Goal: Task Accomplishment & Management: Manage account settings

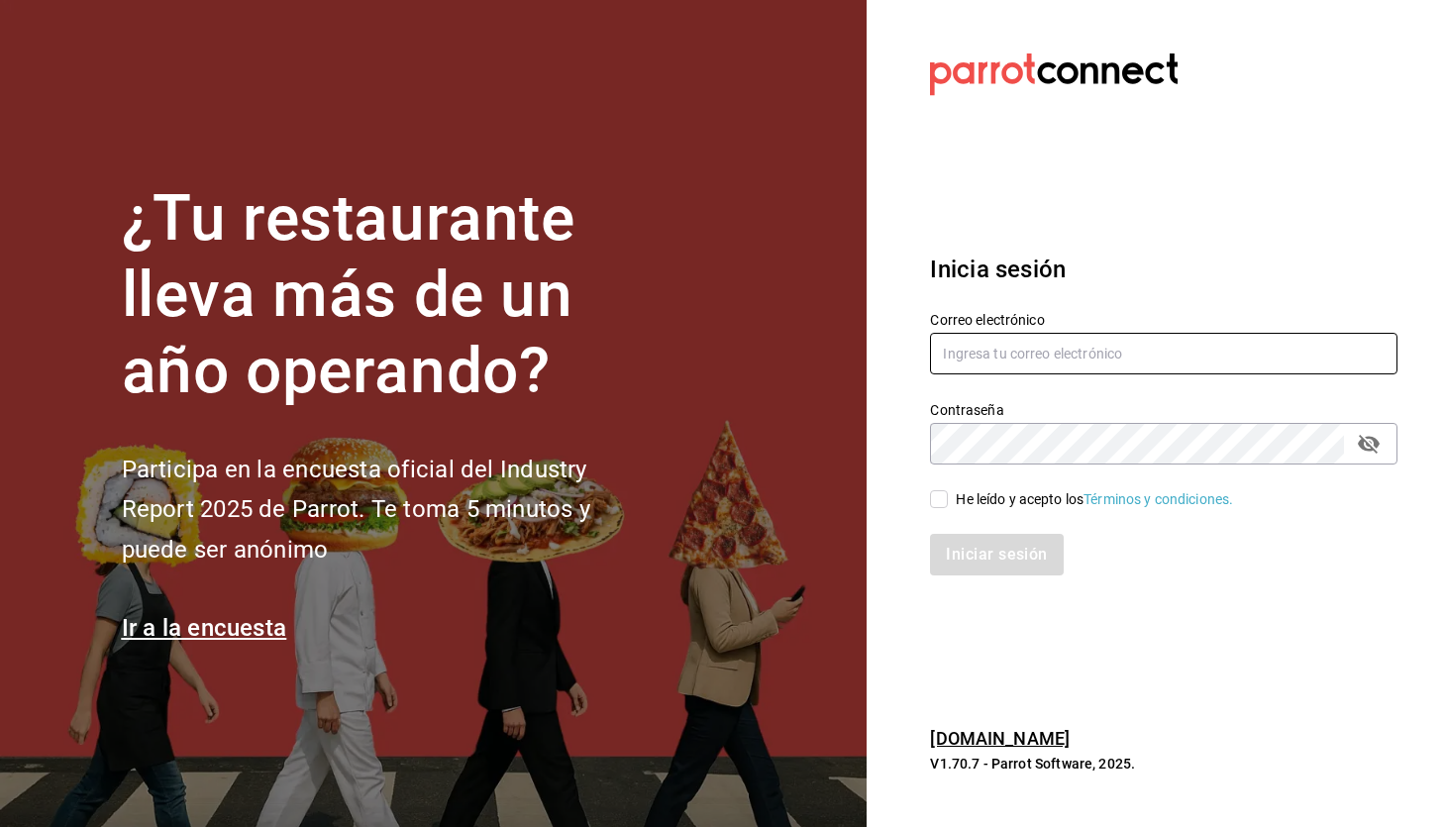
type input "[EMAIL_ADDRESS][DOMAIN_NAME]"
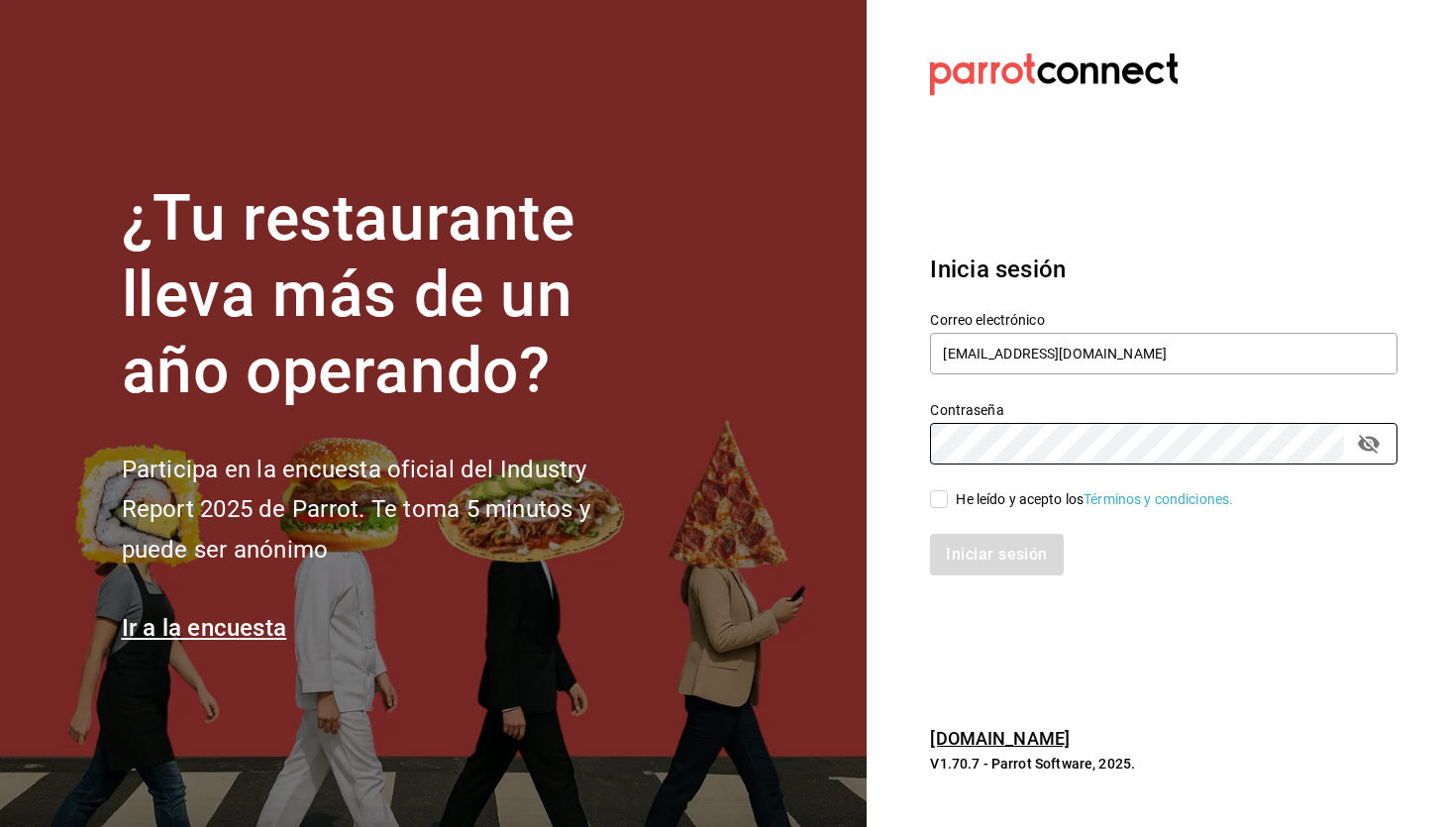
click at [953, 489] on span "He leído y acepto los Términos y condiciones." at bounding box center [1090, 499] width 285 height 21
click at [948, 490] on input "He leído y acepto los Términos y condiciones." at bounding box center [939, 499] width 18 height 18
checkbox input "true"
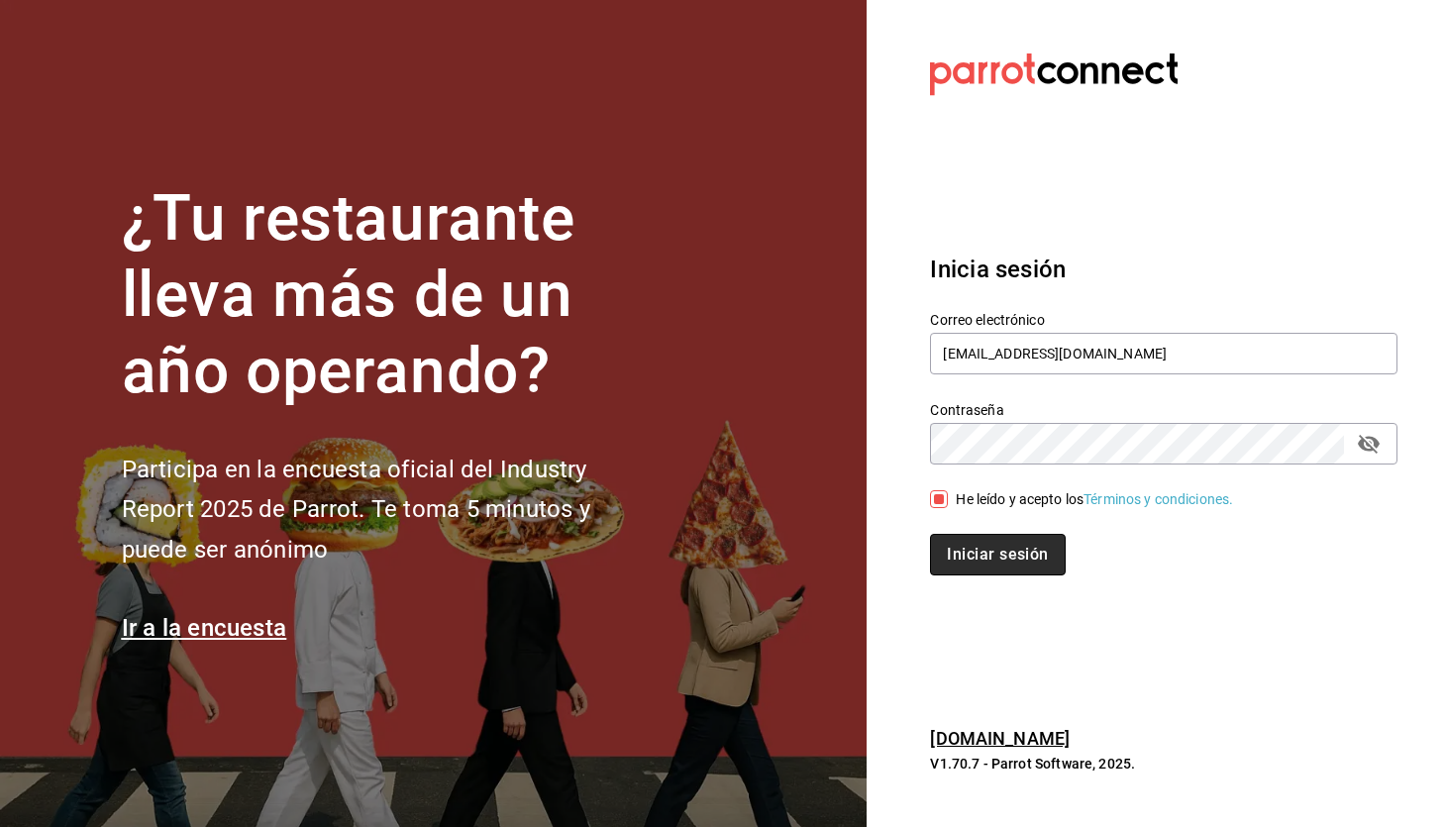
click at [961, 541] on button "Iniciar sesión" at bounding box center [997, 555] width 135 height 42
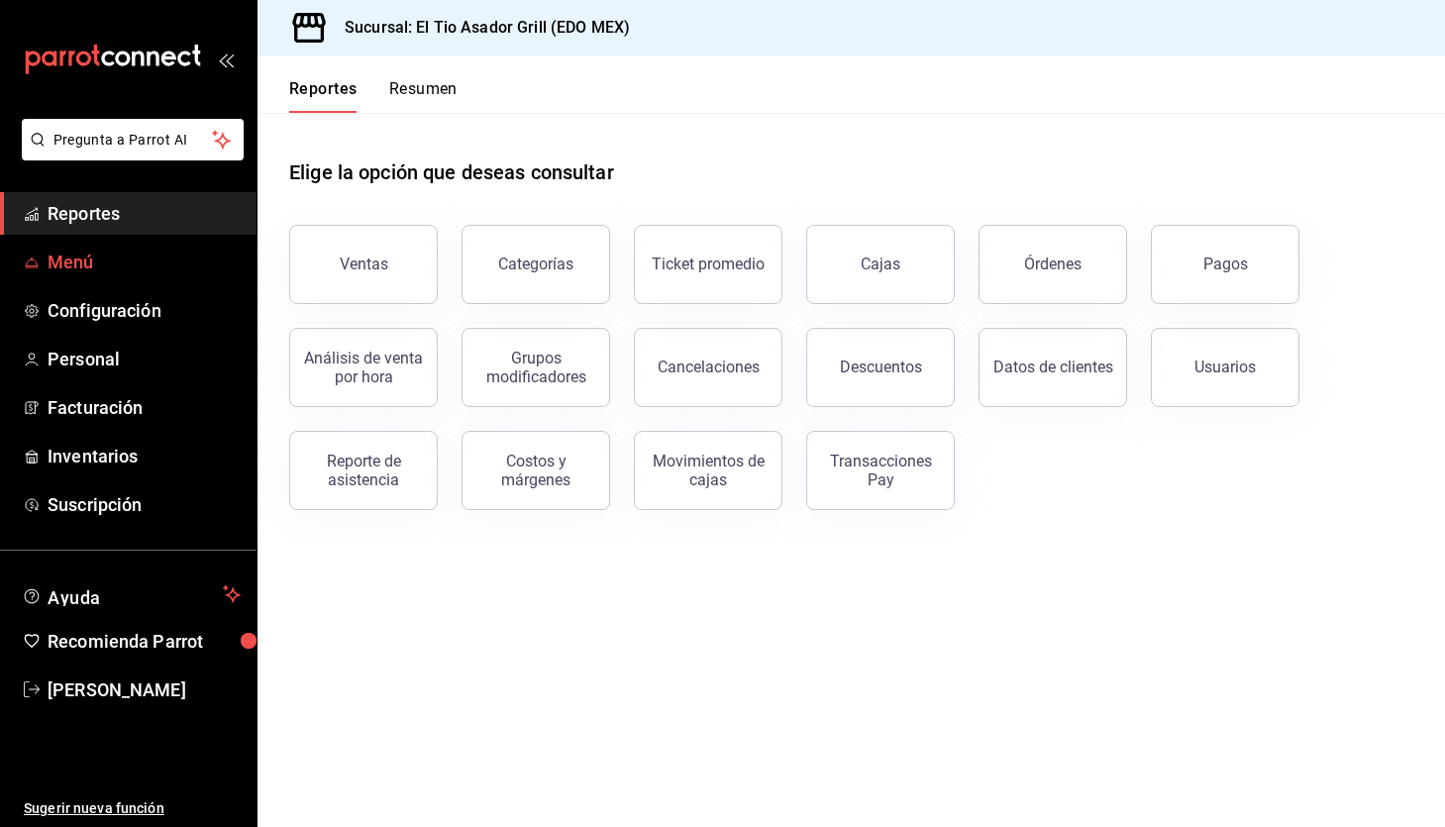
click at [58, 277] on link "Menú" at bounding box center [128, 262] width 256 height 43
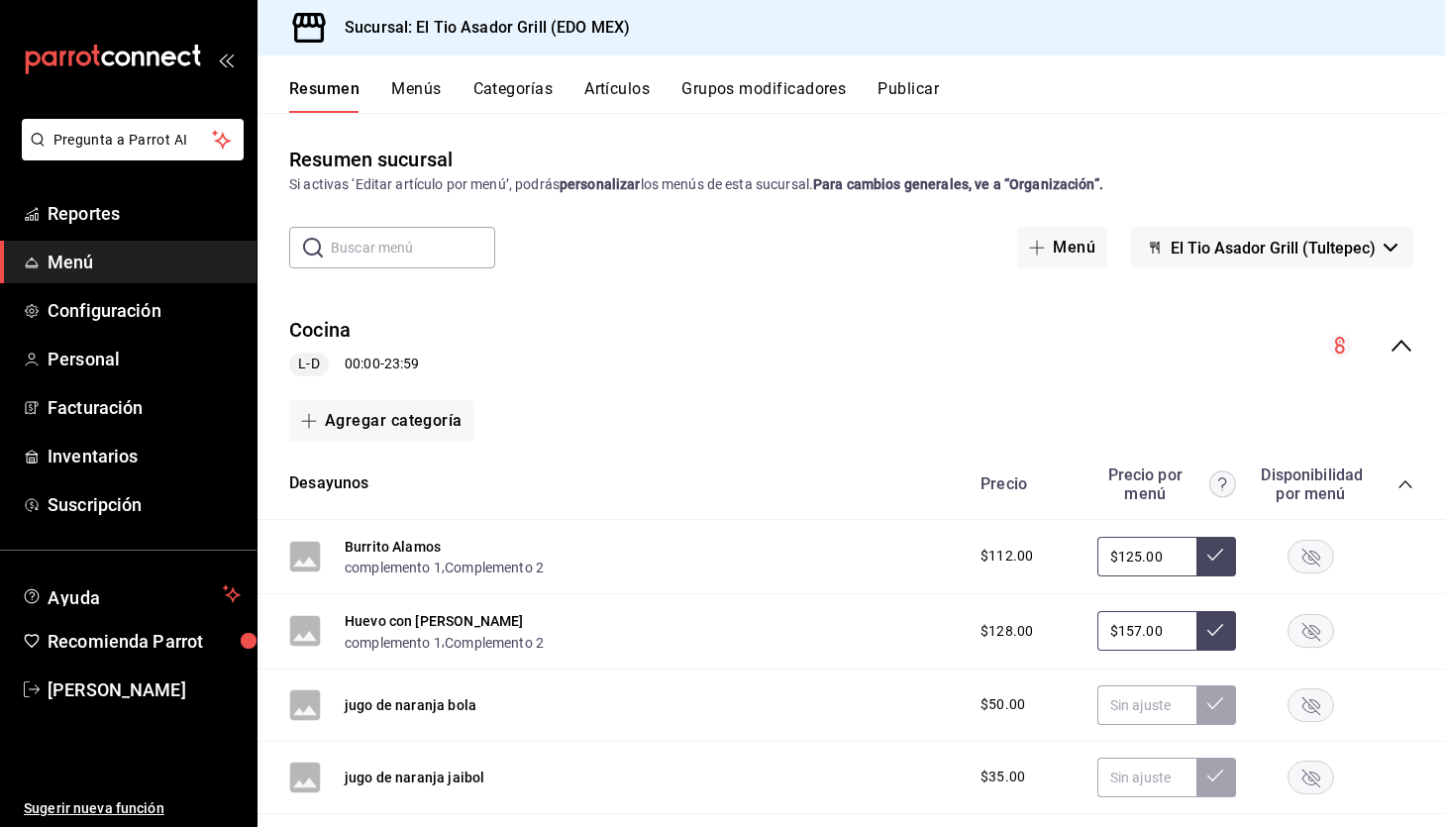
click at [771, 101] on button "Grupos modificadores" at bounding box center [763, 96] width 164 height 34
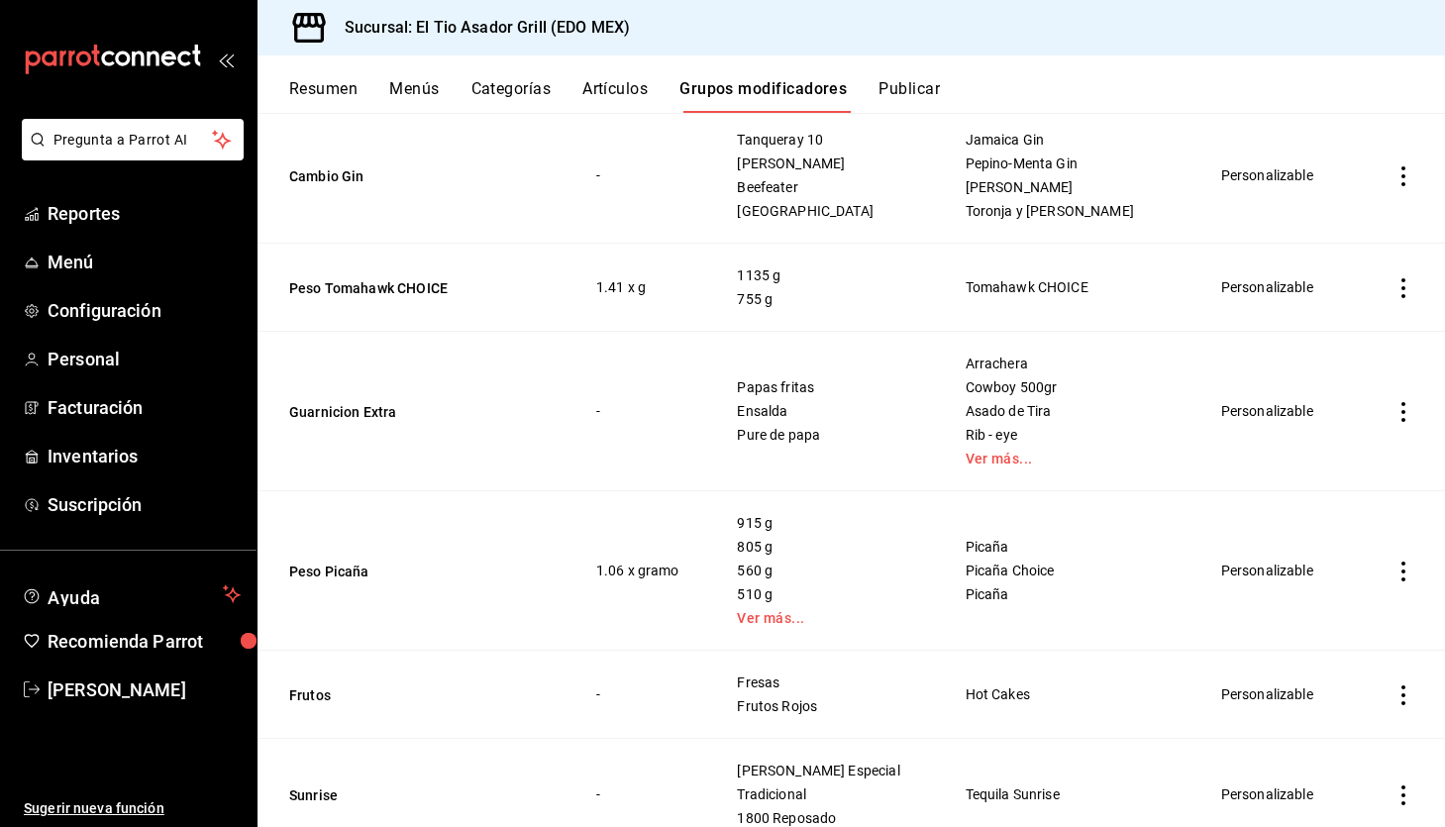
scroll to position [1621, 0]
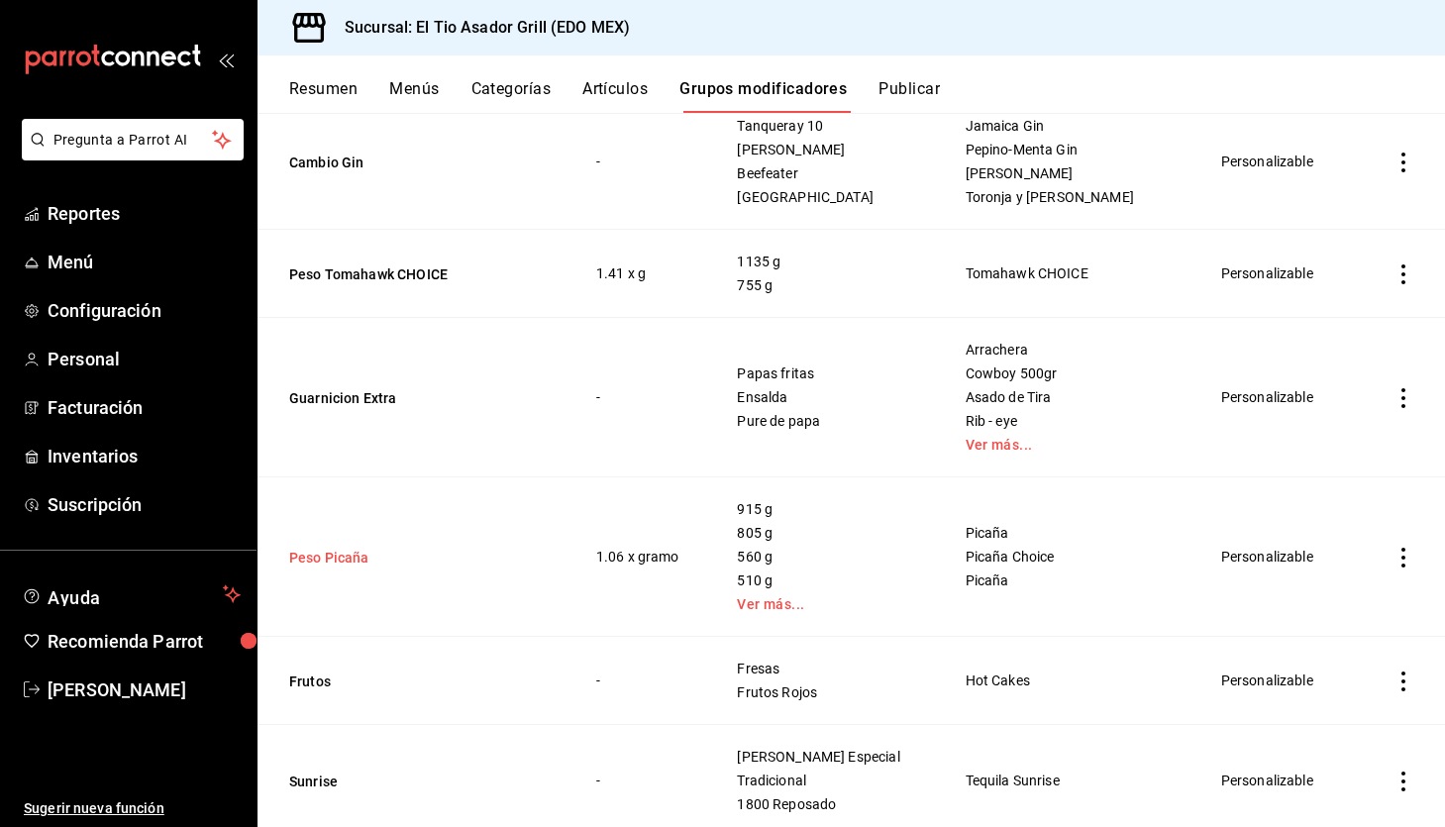
click at [339, 562] on button "Peso Picaña" at bounding box center [408, 558] width 238 height 20
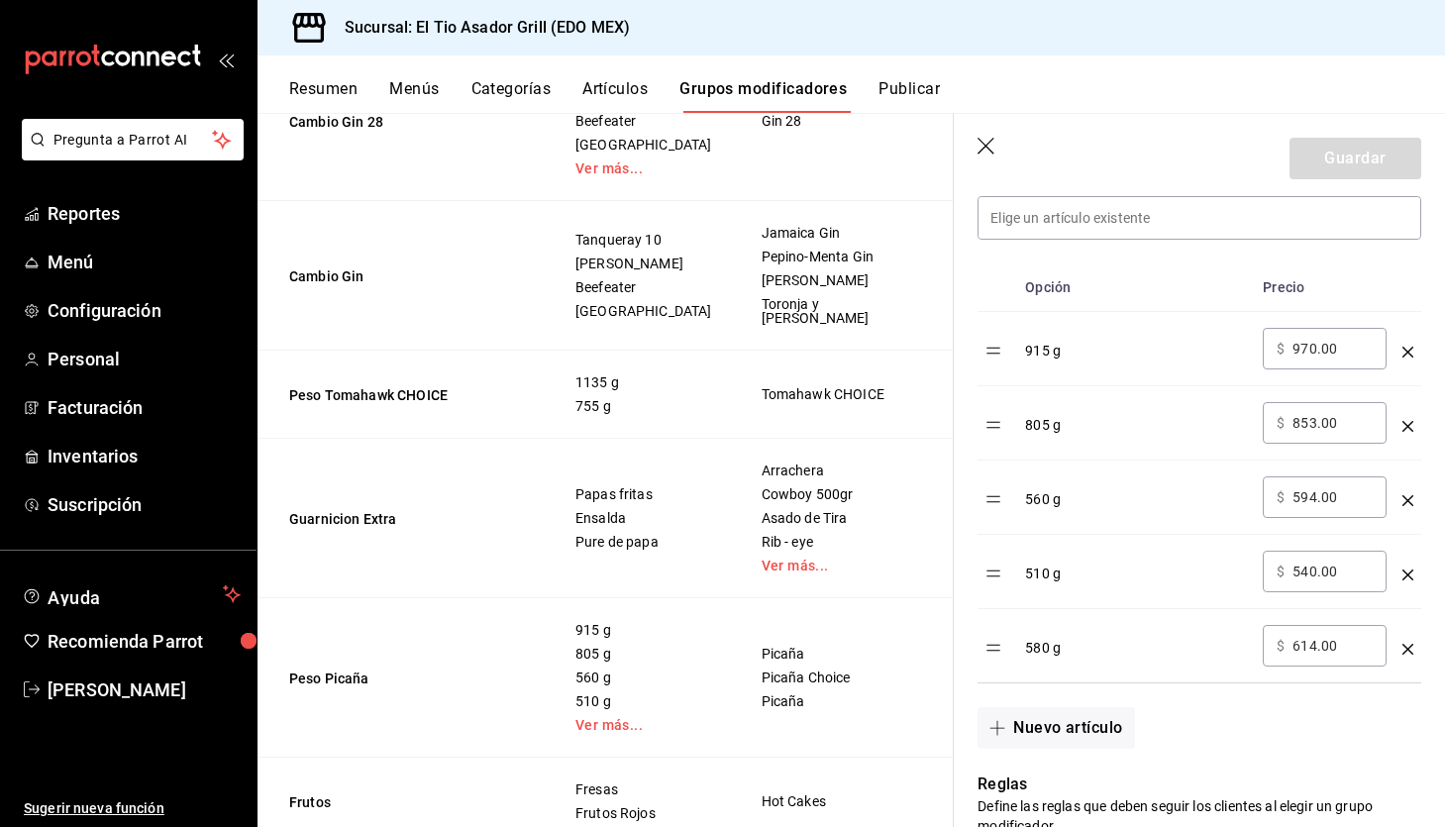
scroll to position [600, 0]
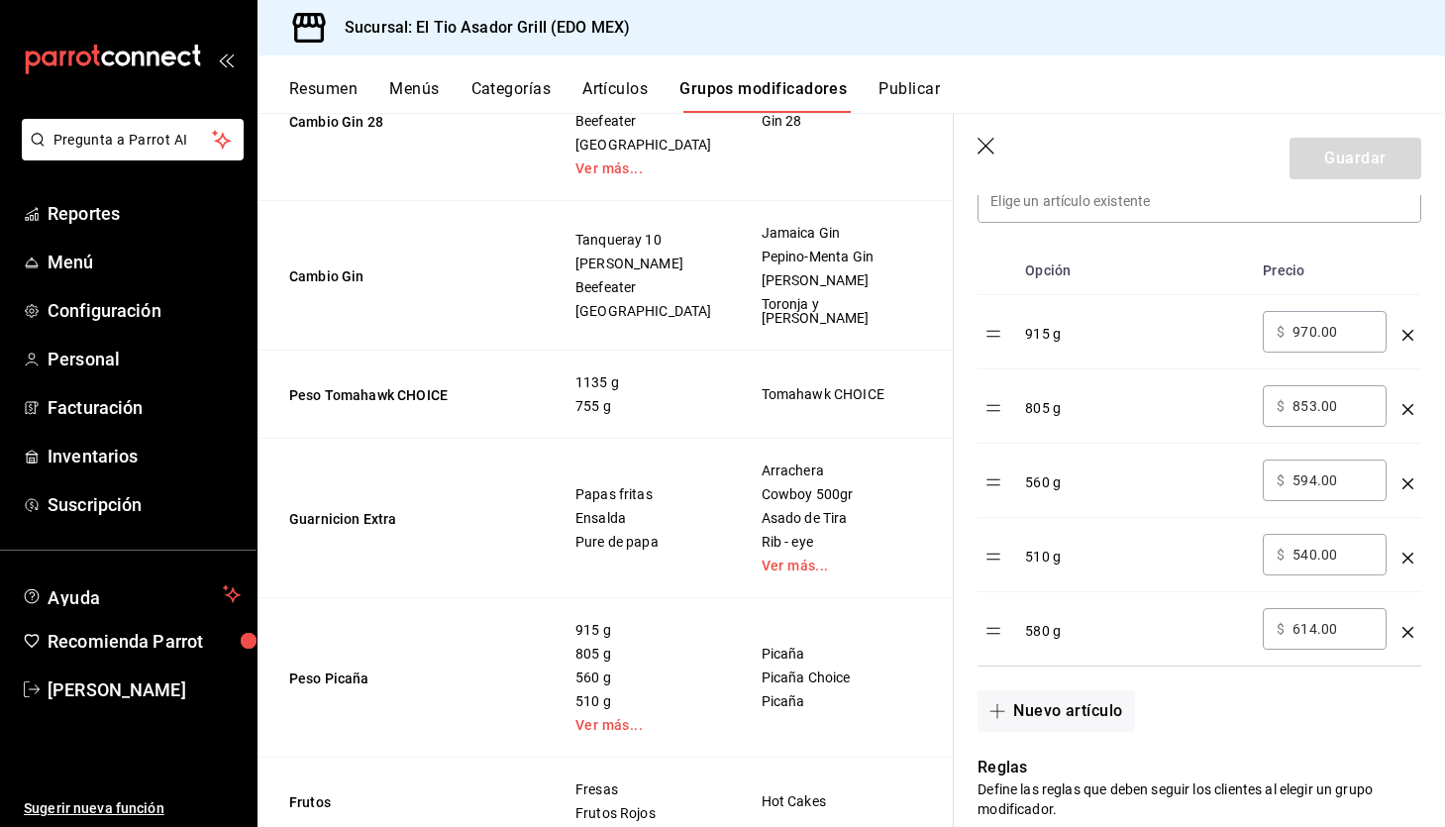
click at [1407, 627] on icon "optionsTable" at bounding box center [1407, 632] width 11 height 11
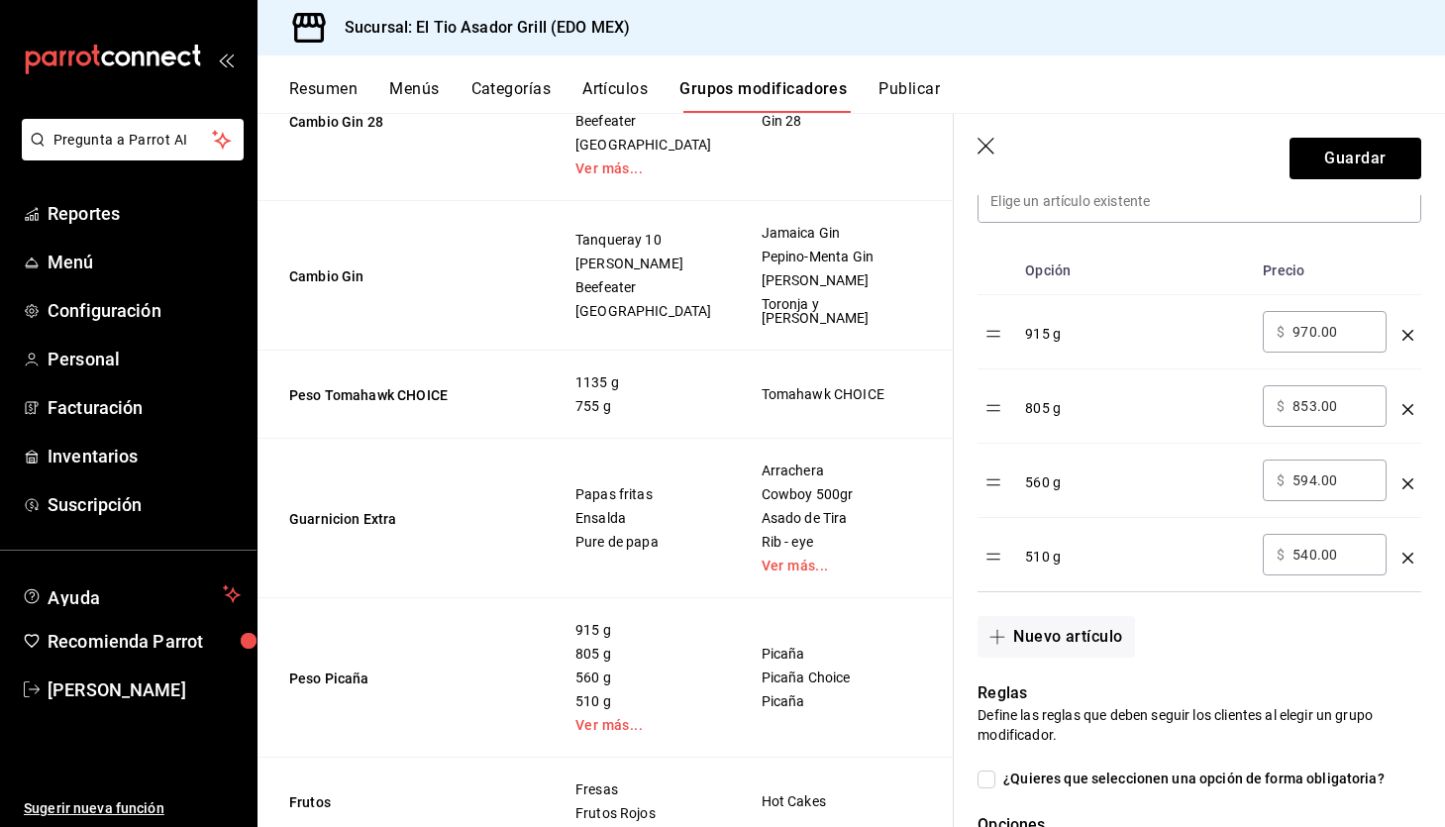
click at [1403, 480] on icon "optionsTable" at bounding box center [1407, 483] width 11 height 11
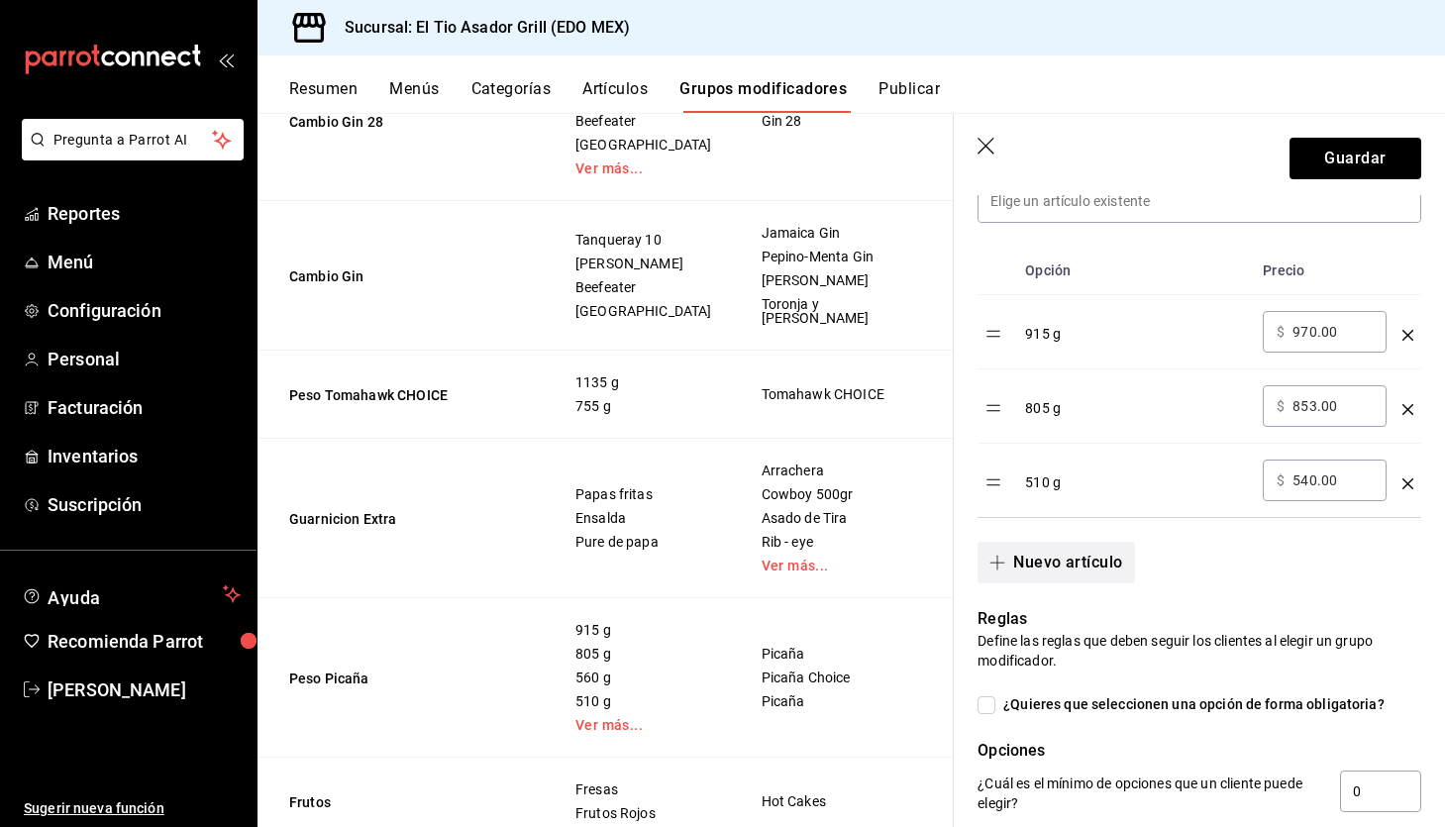
click at [1079, 559] on button "Nuevo artículo" at bounding box center [1055, 563] width 156 height 42
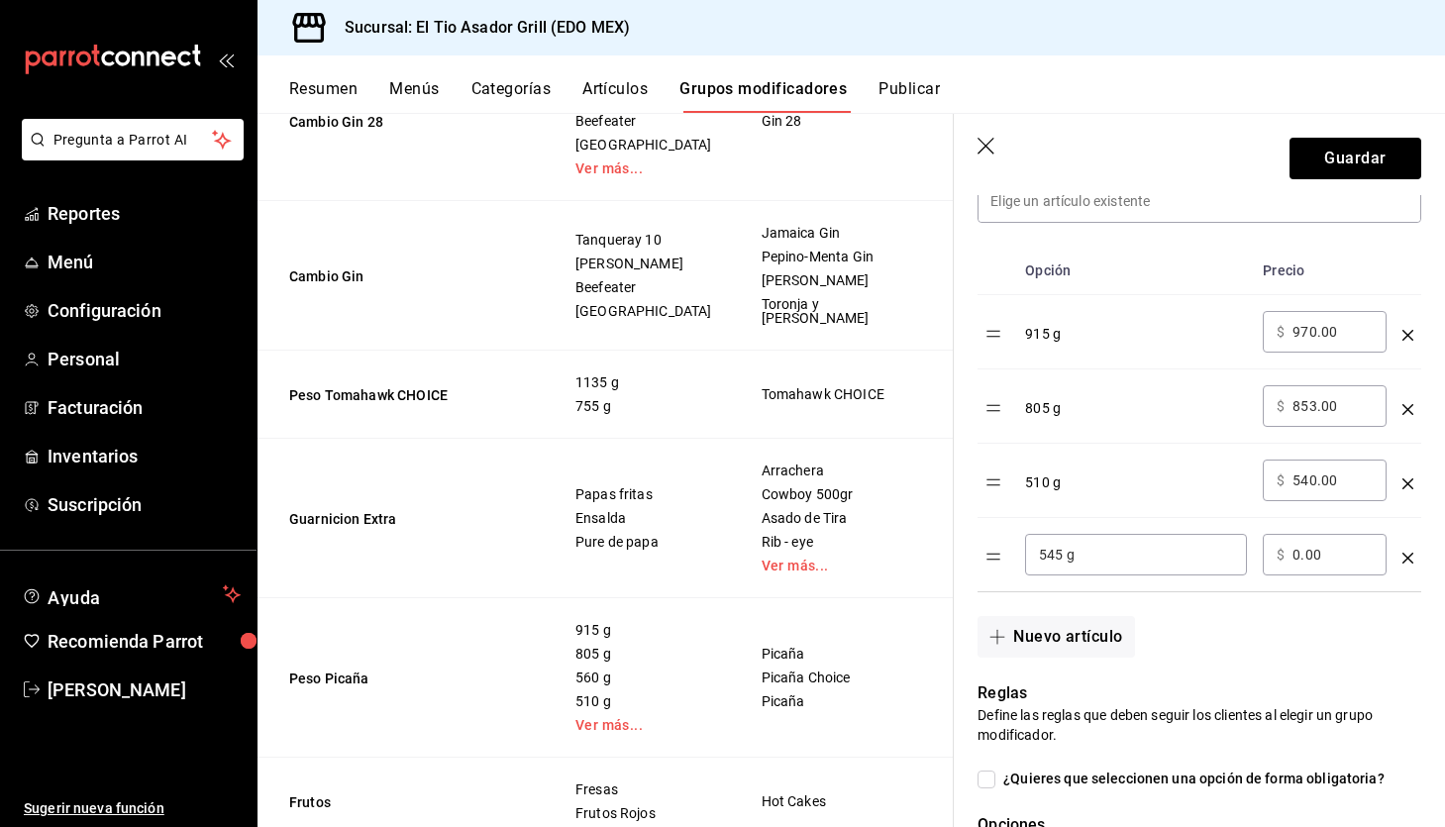
type input "545 g"
type input "578.00"
click at [1367, 160] on button "Guardar" at bounding box center [1355, 159] width 132 height 42
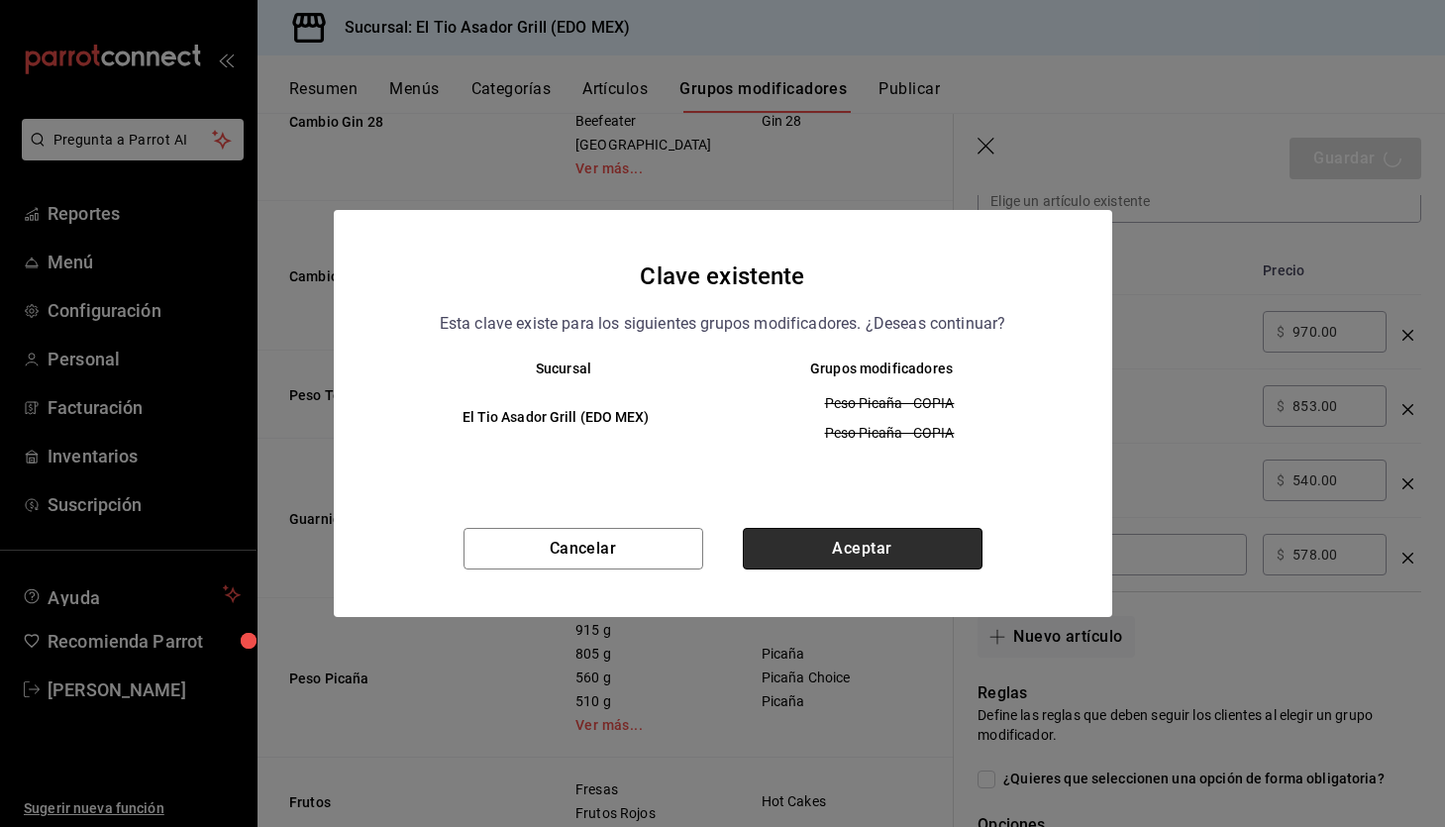
click at [913, 549] on button "Aceptar" at bounding box center [863, 549] width 240 height 42
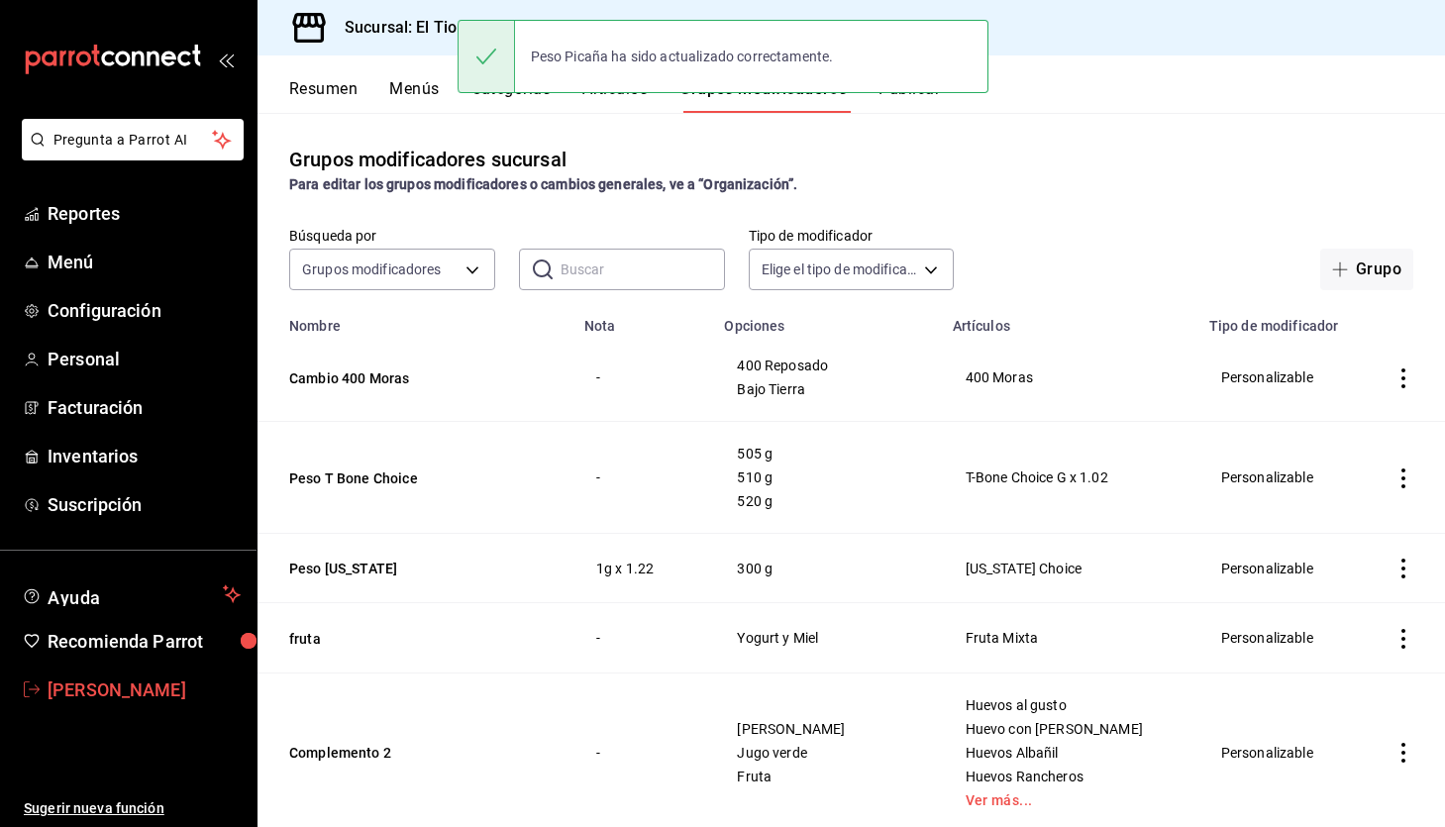
click at [92, 695] on span "Paola Palma" at bounding box center [144, 689] width 193 height 27
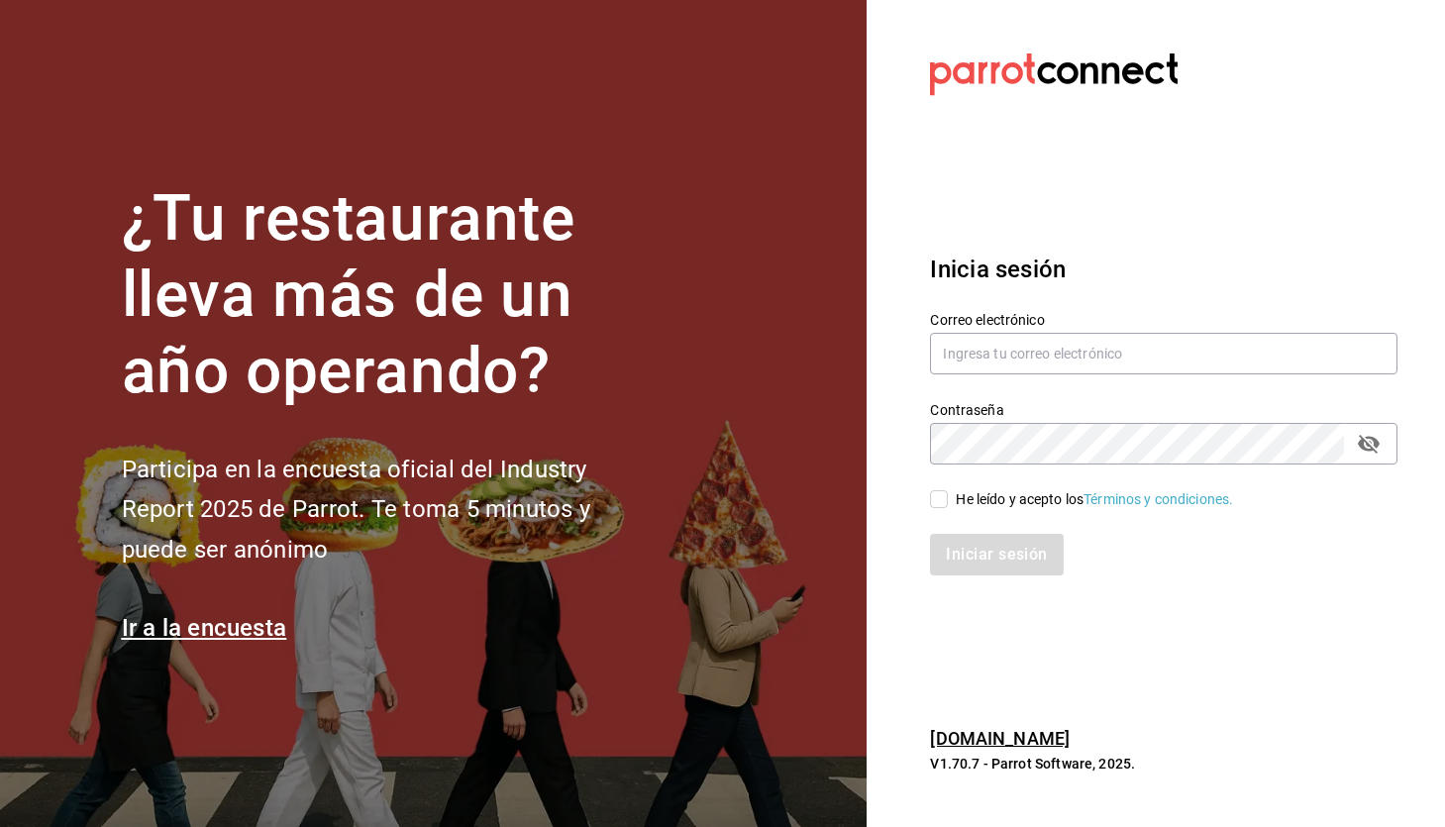
click at [92, 705] on section "¿Tu restaurante lleva más de un año operando? Participa en la encuesta oficial …" at bounding box center [433, 413] width 867 height 827
